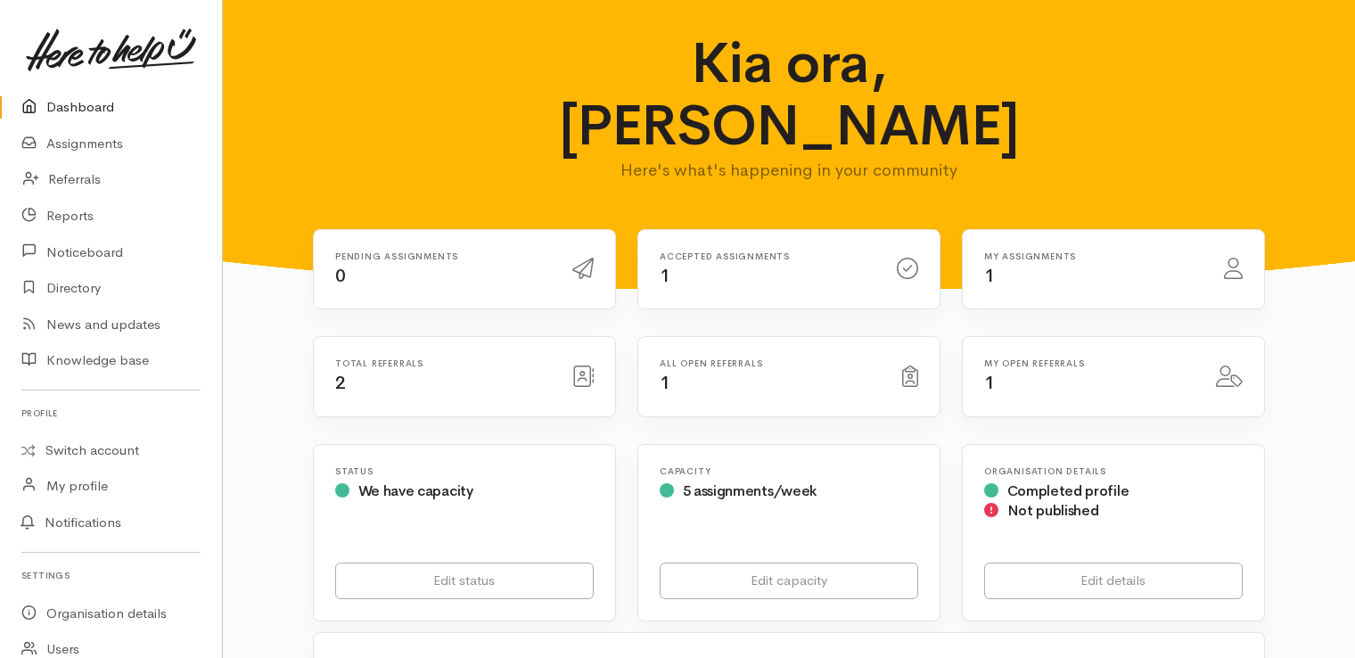
click at [1033, 251] on h6 "My assignments" at bounding box center [1093, 256] width 218 height 10
click at [1158, 87] on div "Kia ora, Carla Here's what's happening in your community" at bounding box center [789, 114] width 1090 height 165
click at [100, 114] on link "Dashboard" at bounding box center [111, 107] width 222 height 37
click at [86, 96] on link "Dashboard" at bounding box center [111, 107] width 222 height 37
click at [711, 251] on div "Accepted assignments 1" at bounding box center [767, 269] width 237 height 37
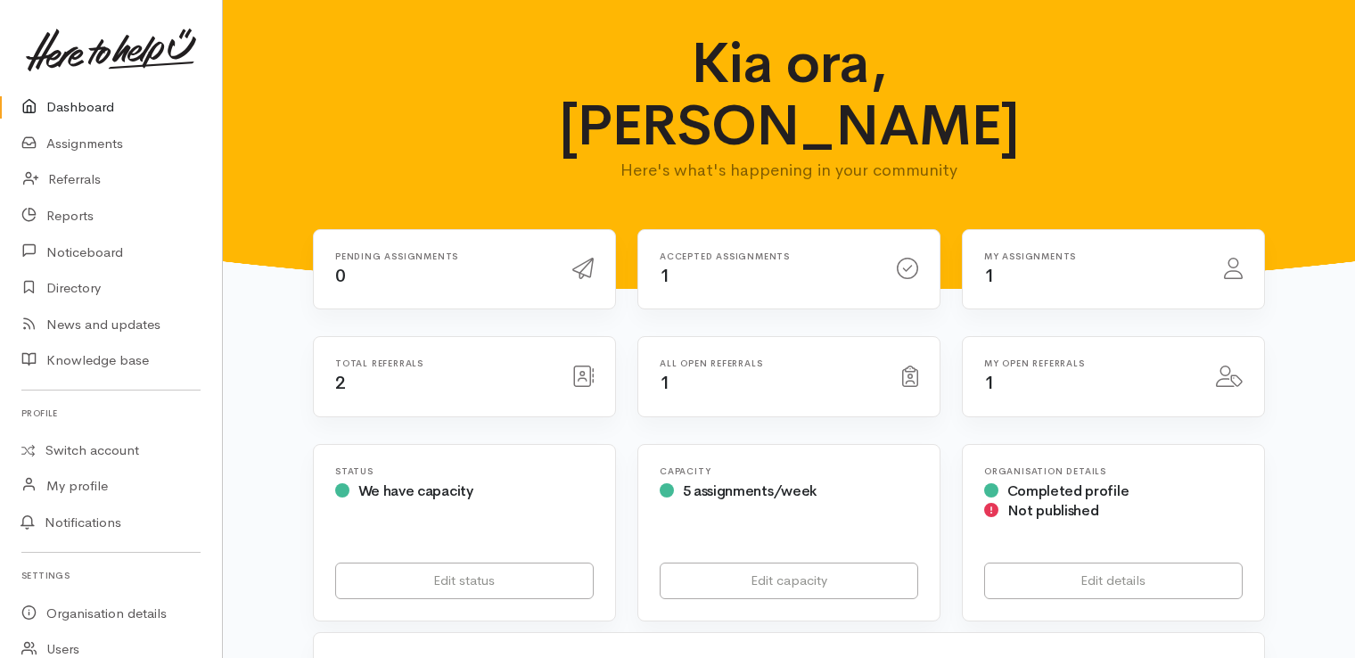
click at [1056, 251] on div "My assignments 1" at bounding box center [1094, 269] width 240 height 37
click at [56, 487] on link "My profile" at bounding box center [111, 485] width 222 height 37
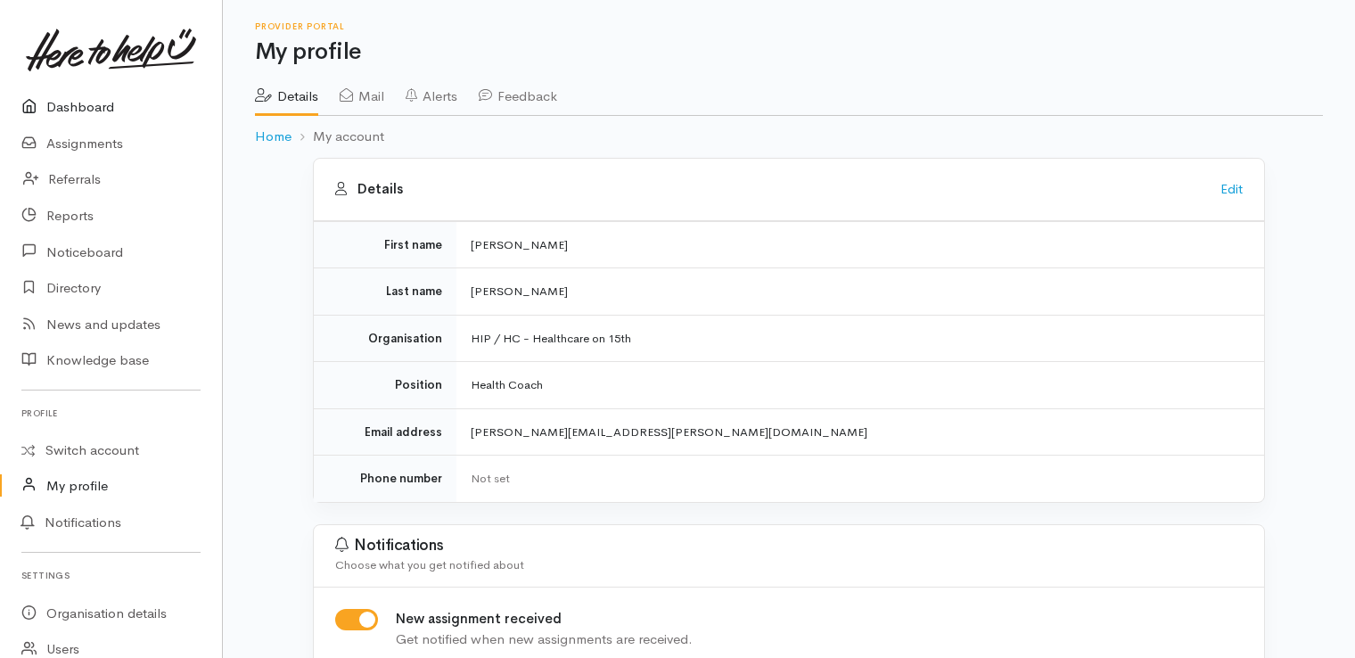
click at [99, 109] on link "Dashboard" at bounding box center [111, 107] width 222 height 37
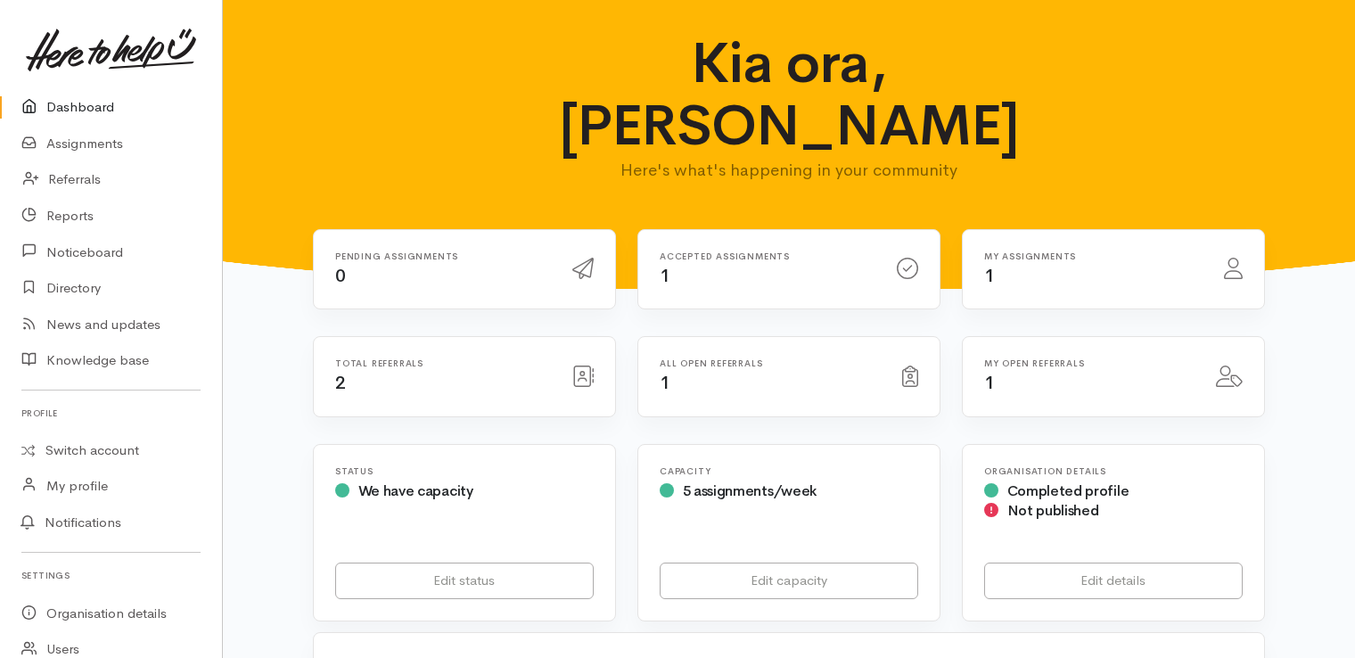
click at [573, 366] on icon at bounding box center [582, 376] width 21 height 21
click at [514, 358] on div "Total referrals 2" at bounding box center [443, 376] width 237 height 37
click at [1156, 251] on div "My assignments 1" at bounding box center [1094, 269] width 240 height 37
